Goal: Transaction & Acquisition: Complete application form

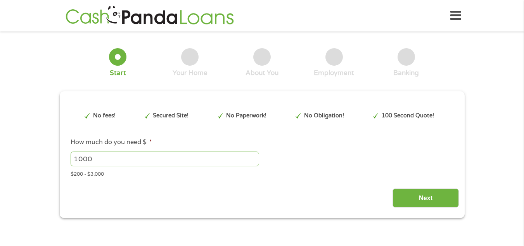
type input "EAIaIQobChMI9KD4zcOmjwMV8UL_AR1v0gU9EAAYASAAEgK4WvD_BwE"
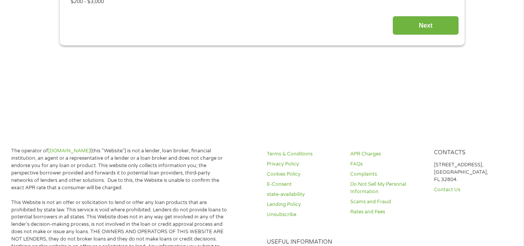
scroll to position [207, 0]
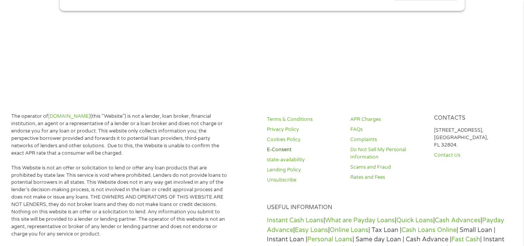
click at [304, 149] on link "E-Consent" at bounding box center [304, 149] width 74 height 7
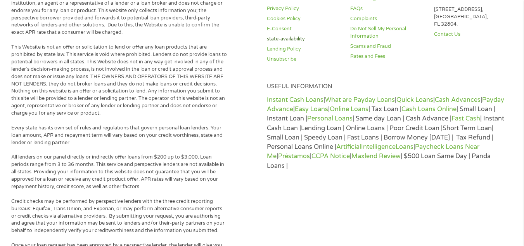
scroll to position [621, 0]
drag, startPoint x: 313, startPoint y: 156, endPoint x: 306, endPoint y: 161, distance: 9.1
click at [310, 156] on link "Préstamos" at bounding box center [294, 155] width 32 height 8
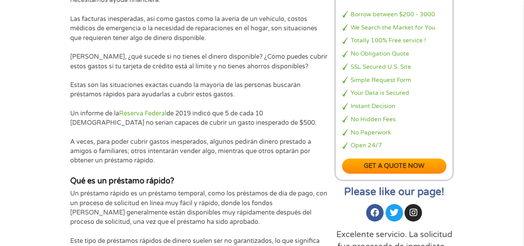
scroll to position [362, 0]
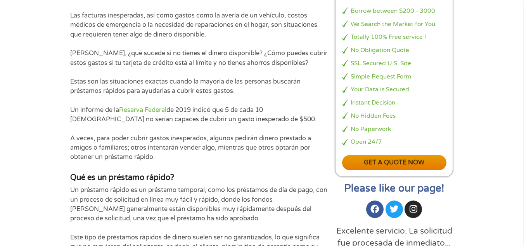
click at [414, 155] on link "Get a quote now" at bounding box center [394, 162] width 105 height 15
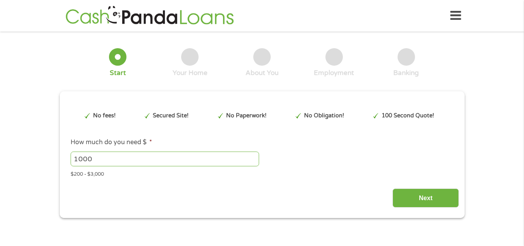
type input "EAIaIQobChMI9KD4zcOmjwMV8UL_AR1v0gU9EAAYASAAEgK4WvD_BwE"
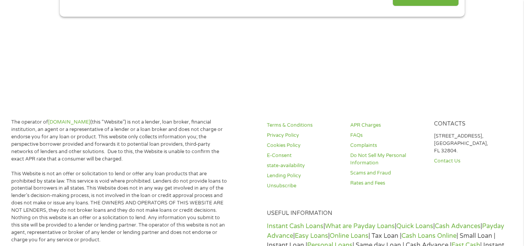
scroll to position [233, 0]
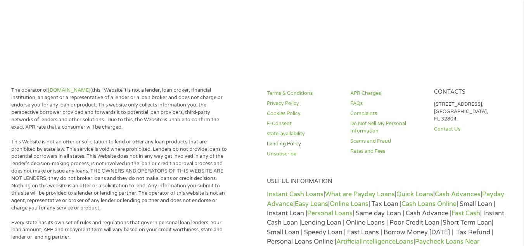
drag, startPoint x: 326, startPoint y: 144, endPoint x: 320, endPoint y: 146, distance: 5.9
click at [326, 144] on link "Lending Policy" at bounding box center [304, 143] width 74 height 7
